Goal: Book appointment/travel/reservation

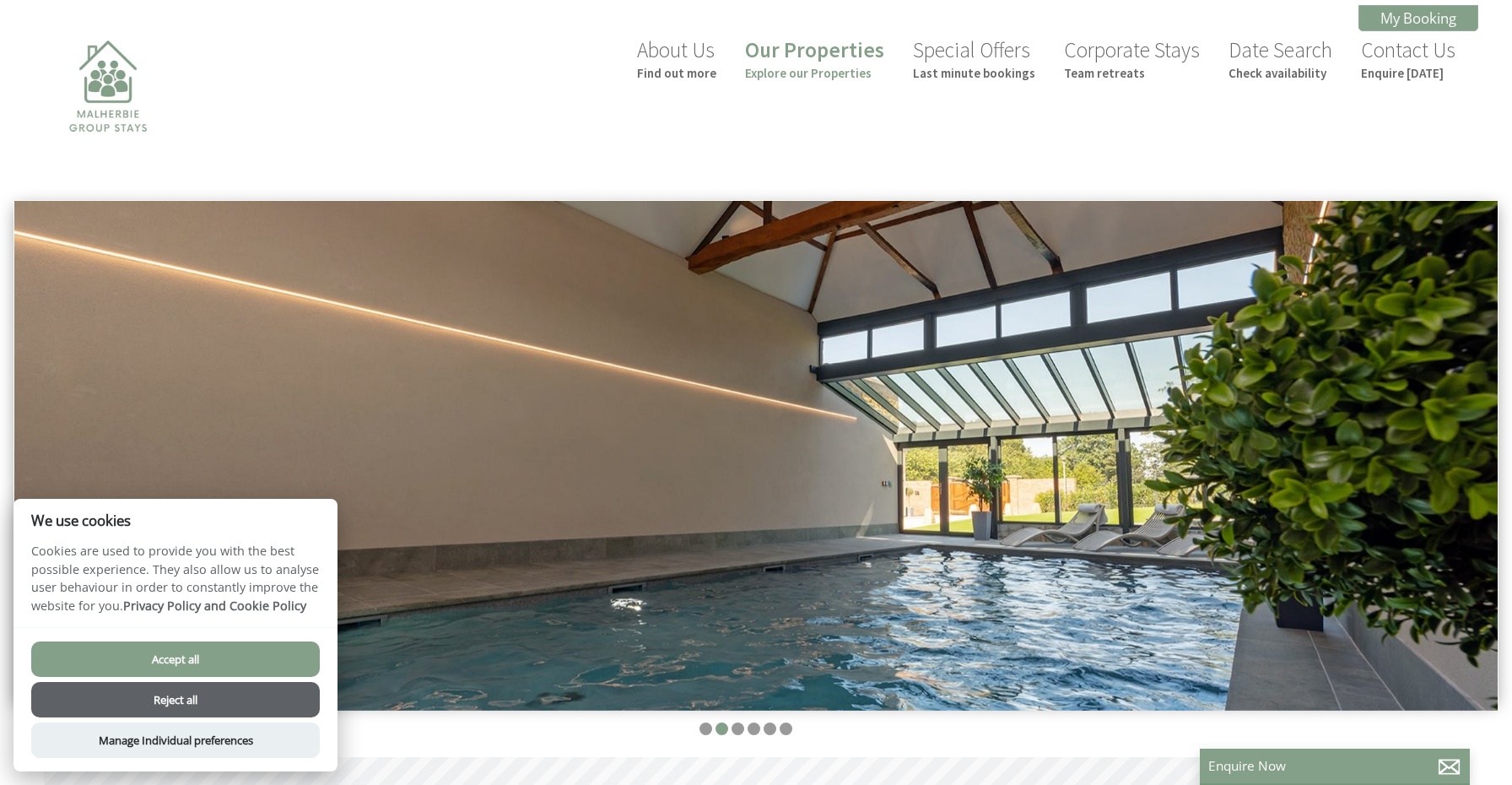
scroll to position [0, 15]
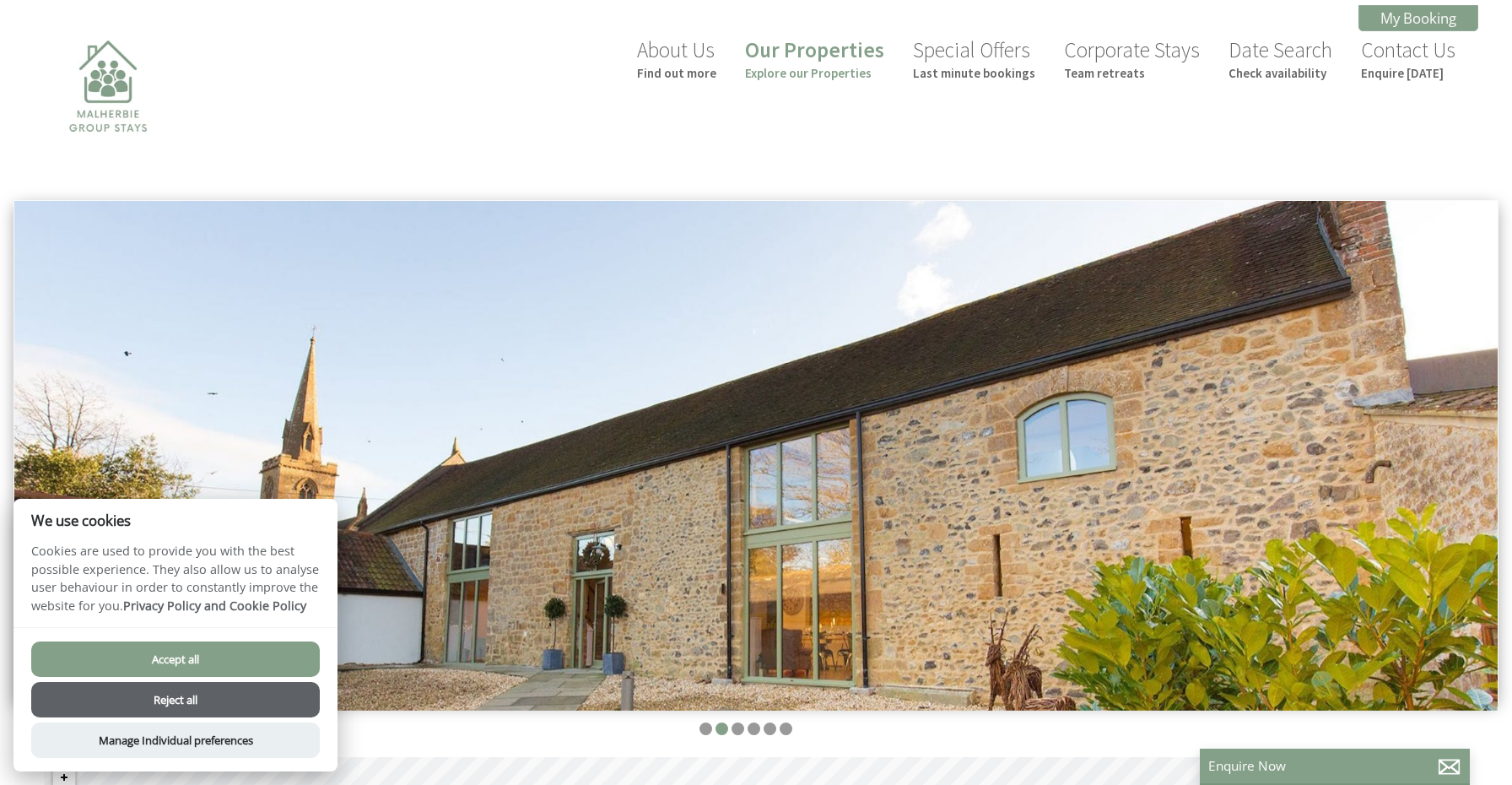
click at [171, 650] on button "Accept all" at bounding box center [175, 659] width 288 height 36
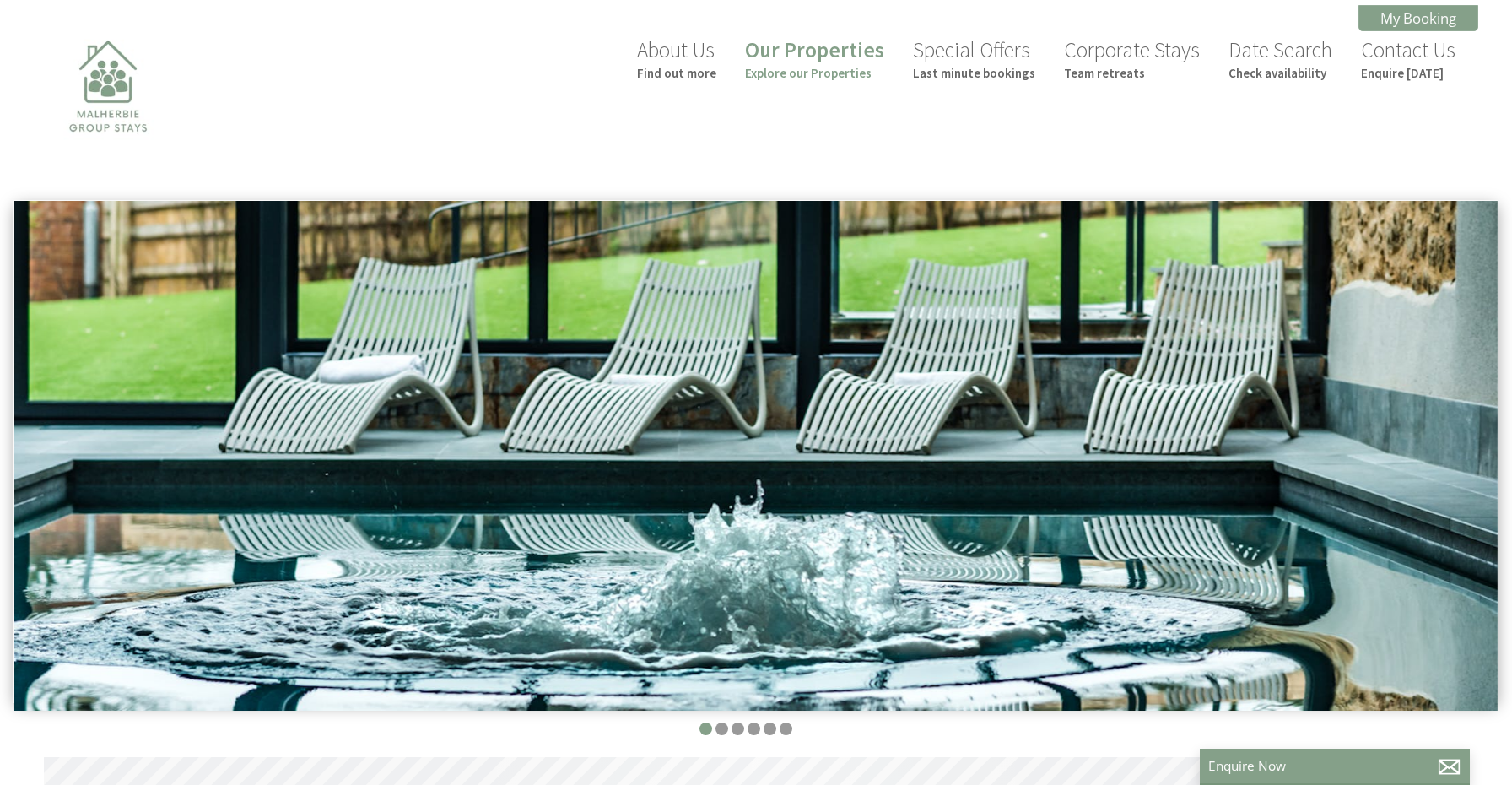
scroll to position [0, 15]
click at [819, 61] on link "Our Properties Explore our Properties" at bounding box center [815, 59] width 139 height 45
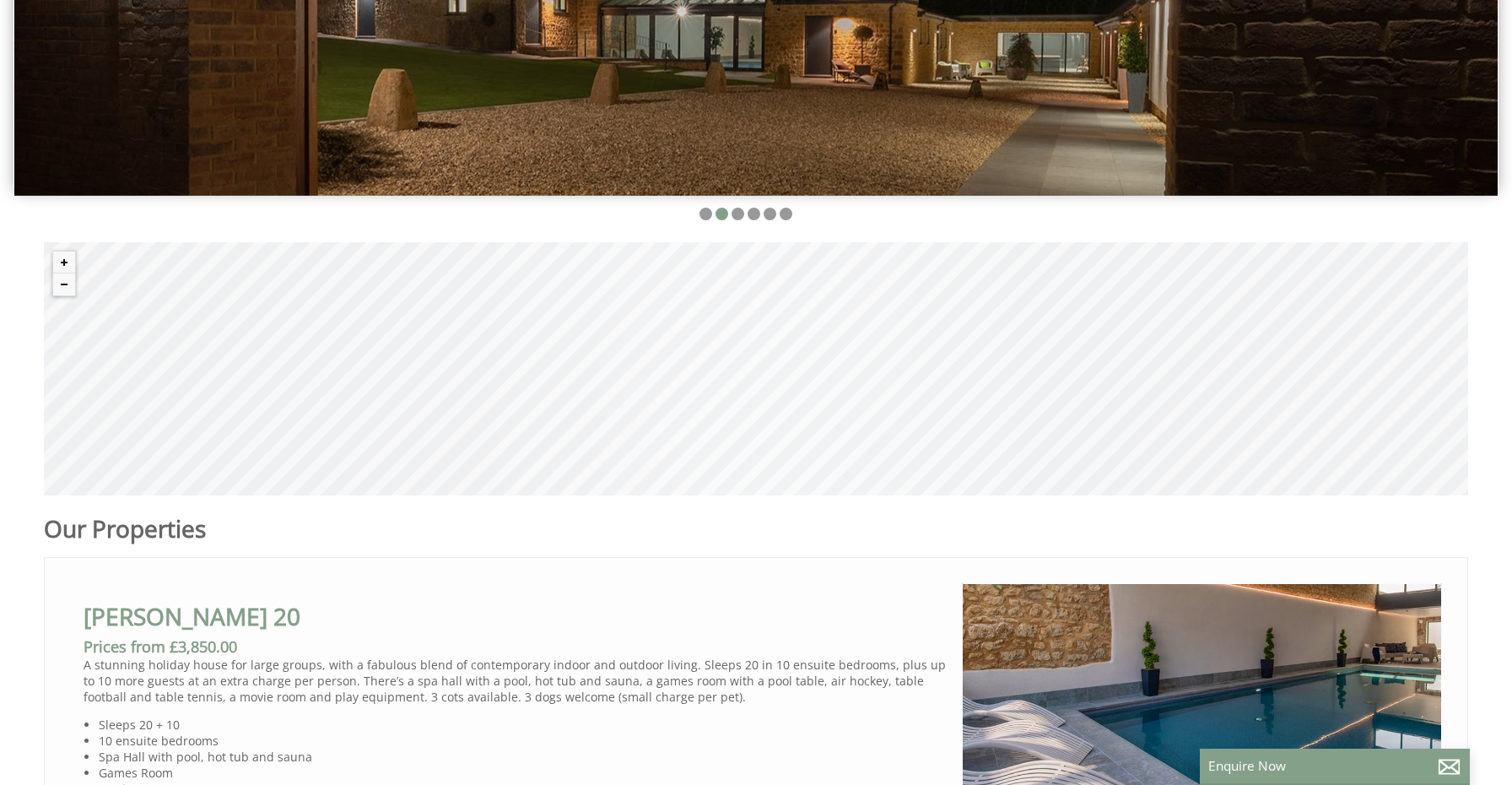
scroll to position [518, 0]
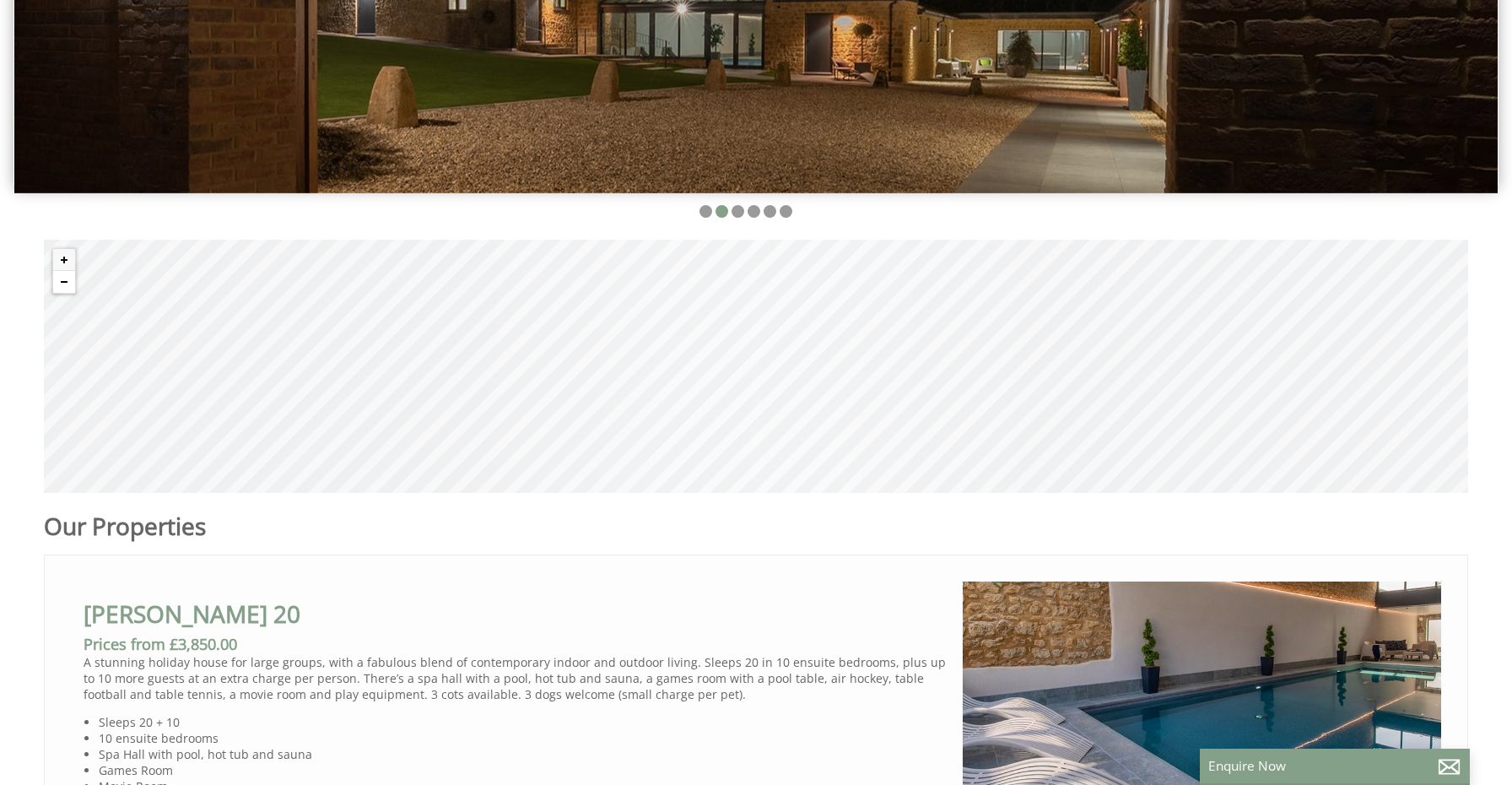
click at [72, 287] on button "Zoom out" at bounding box center [65, 282] width 22 height 22
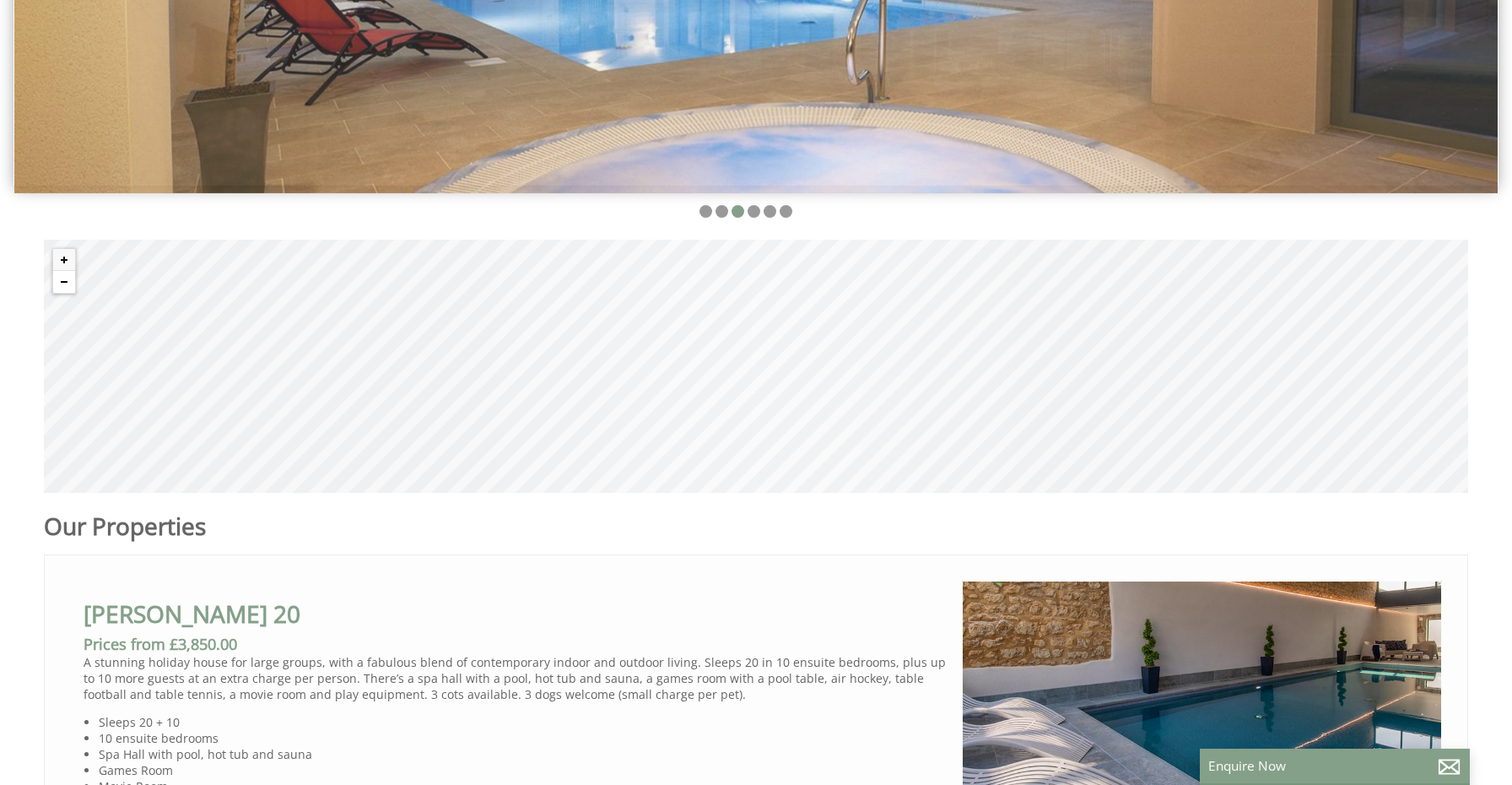
click at [72, 287] on button "Zoom out" at bounding box center [65, 282] width 22 height 22
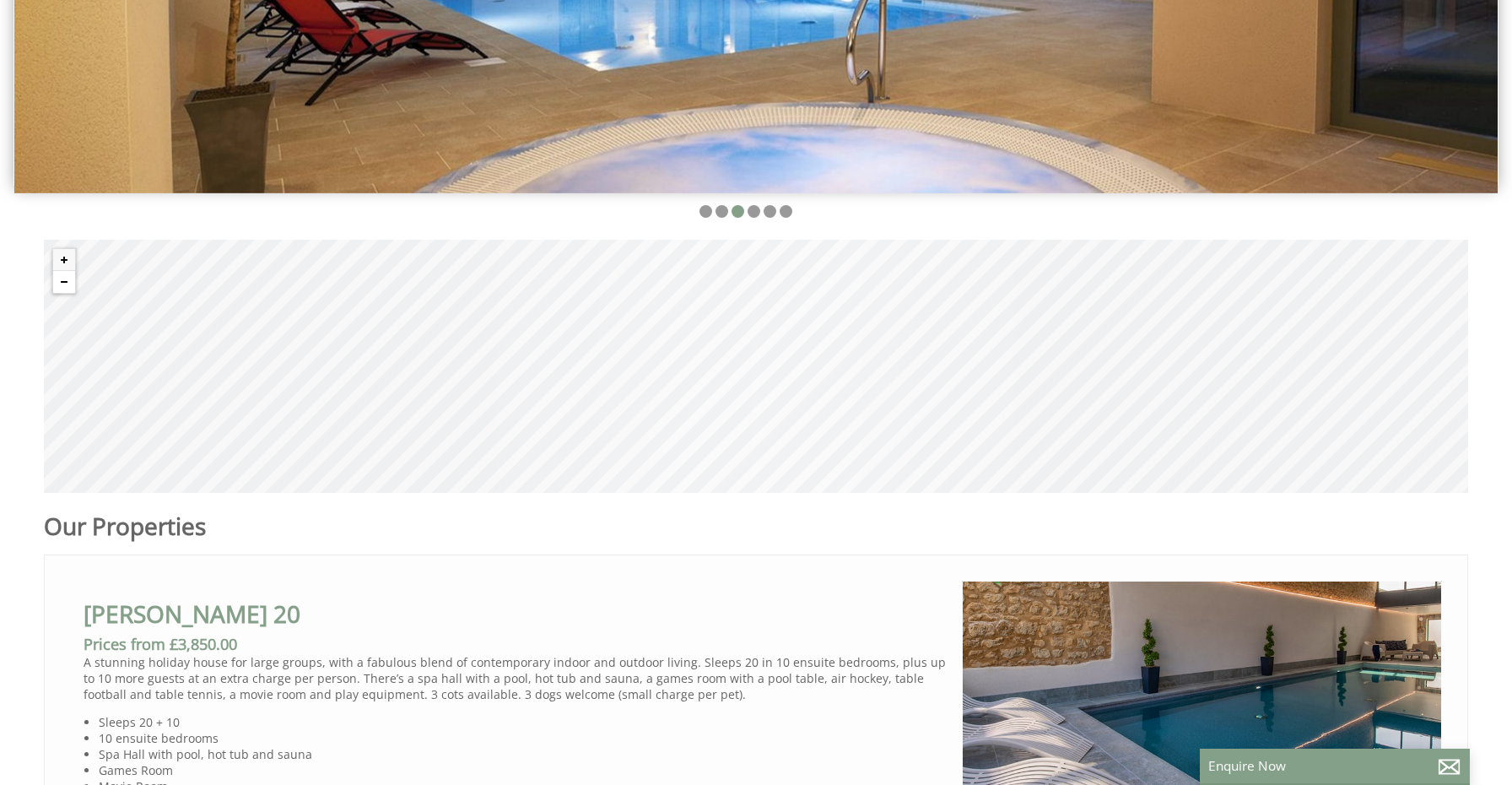
click at [72, 287] on button "Zoom out" at bounding box center [65, 282] width 22 height 22
drag, startPoint x: 756, startPoint y: 308, endPoint x: 755, endPoint y: 402, distance: 94.0
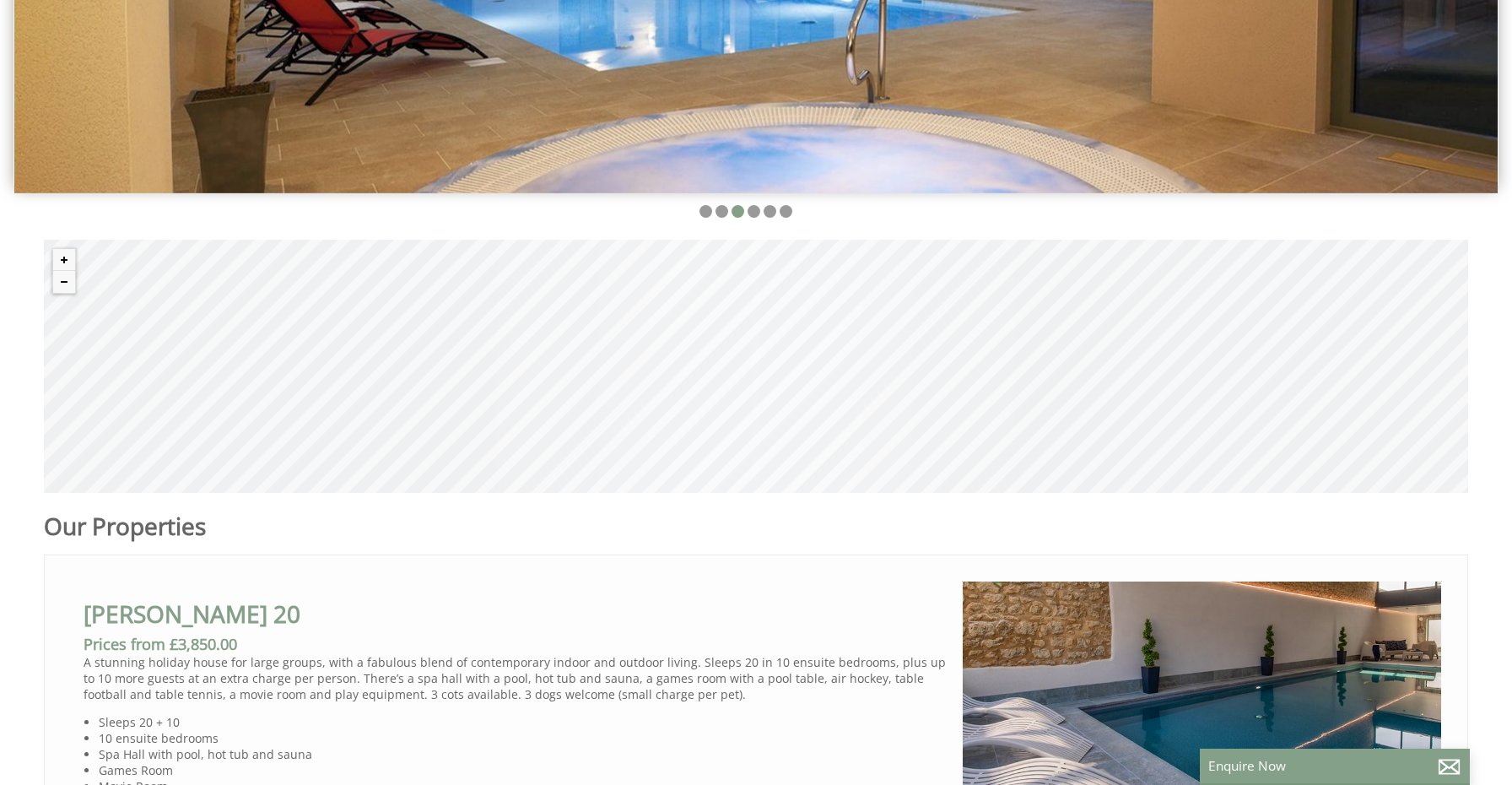
click at [755, 402] on div "© MapTiler © OpenStreetMap contributors" at bounding box center [756, 366] width 1425 height 253
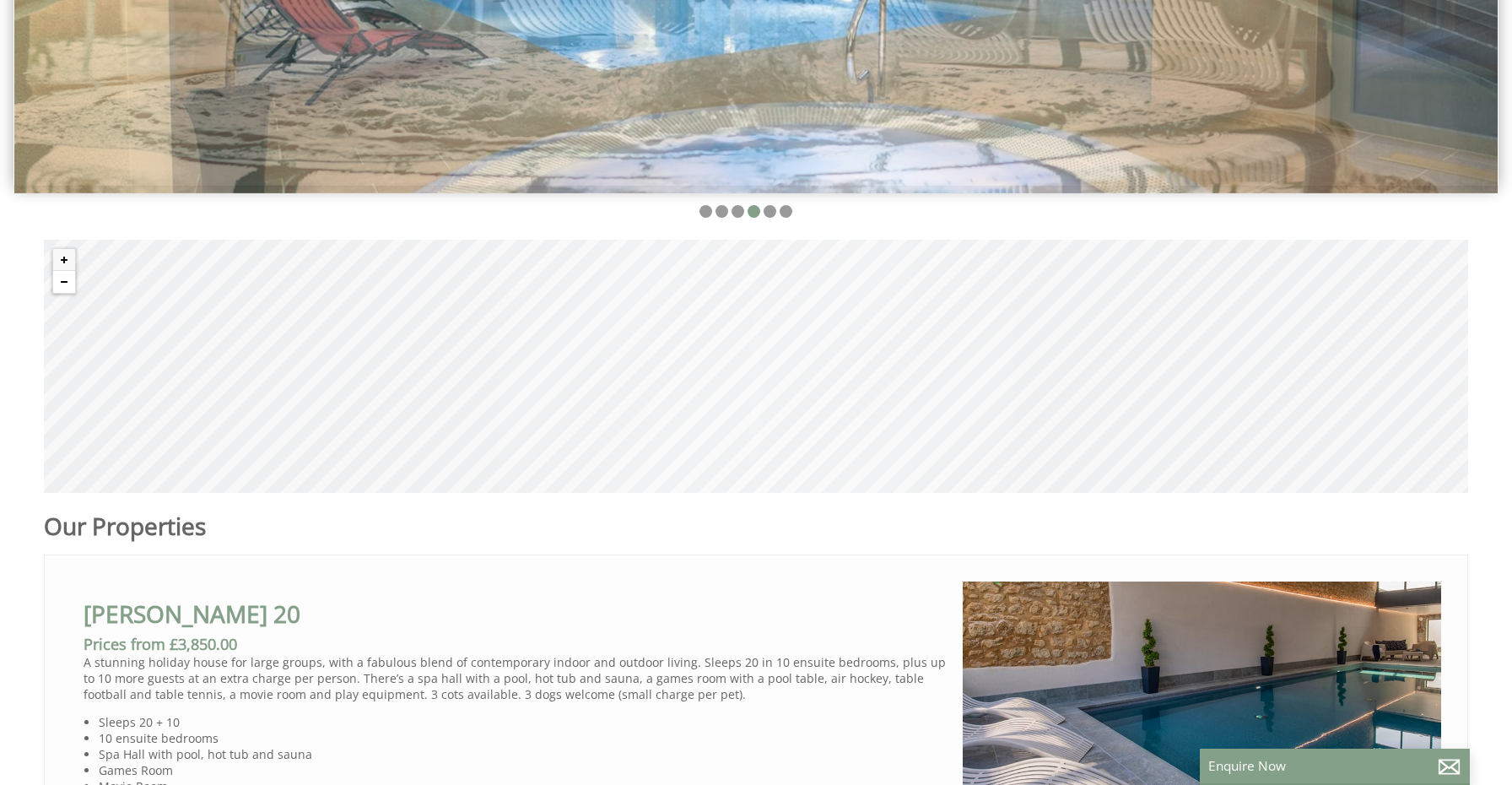
click at [54, 276] on button "Zoom out" at bounding box center [65, 282] width 22 height 22
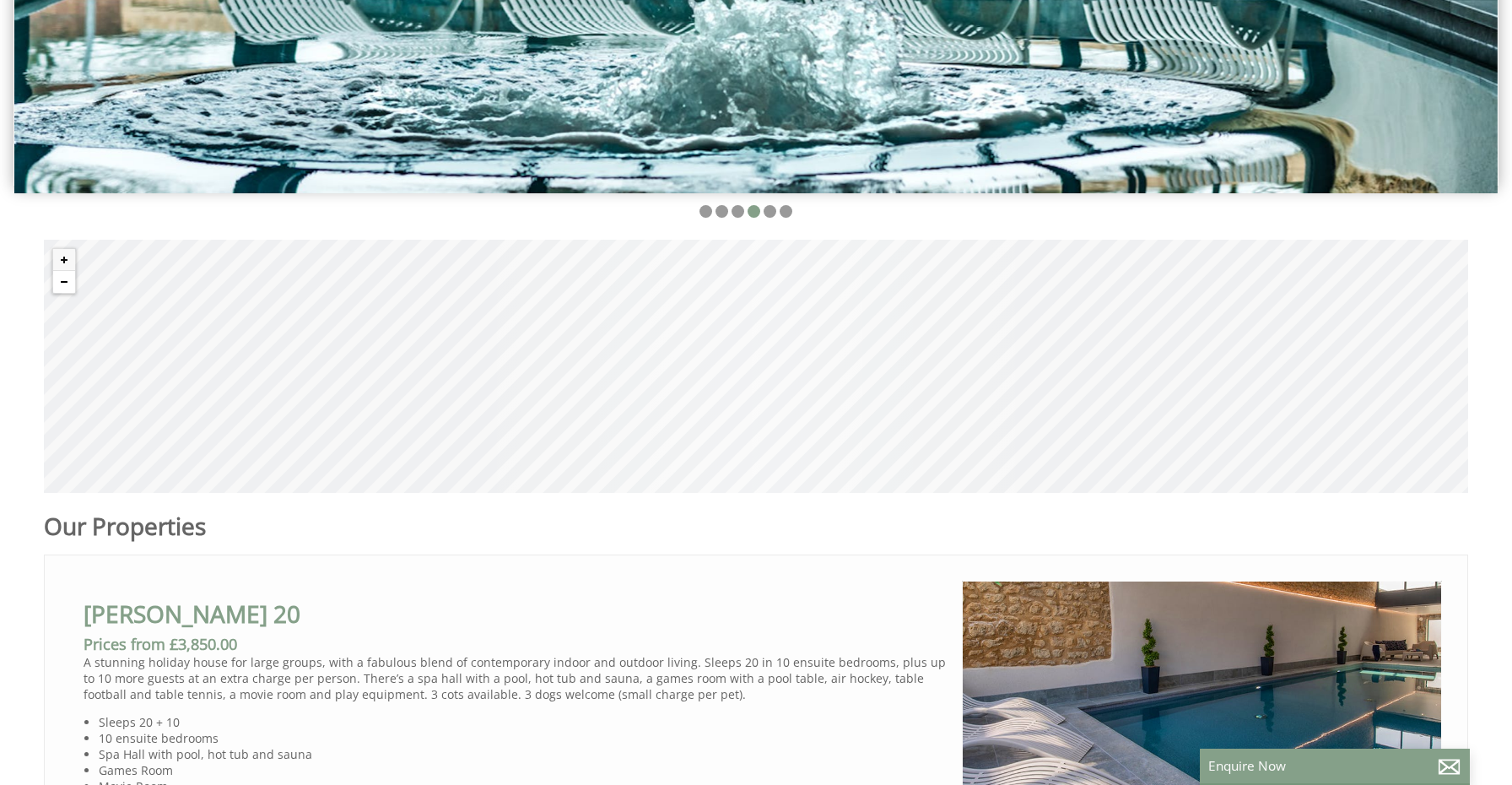
click at [54, 276] on button "Zoom out" at bounding box center [65, 282] width 22 height 22
click at [855, 542] on h1 "Our Properties" at bounding box center [507, 526] width 926 height 32
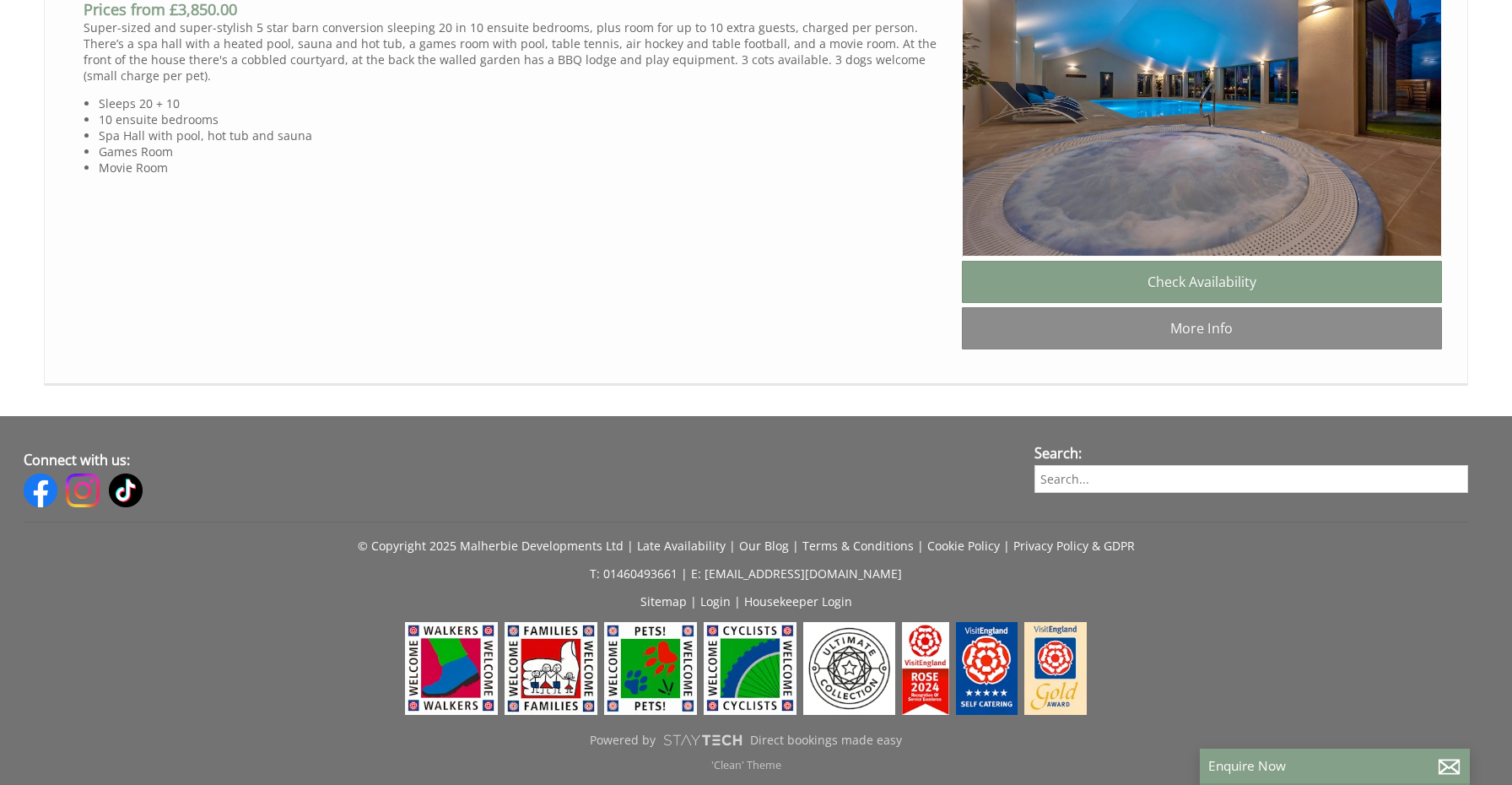
scroll to position [1648, 0]
